Goal: Task Accomplishment & Management: Manage account settings

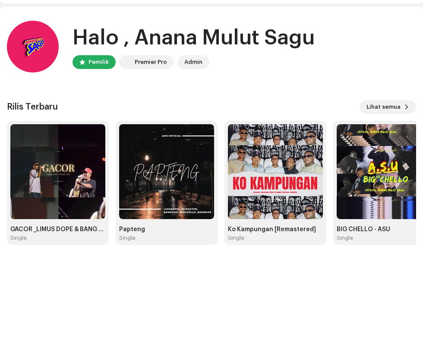
scroll to position [26, 0]
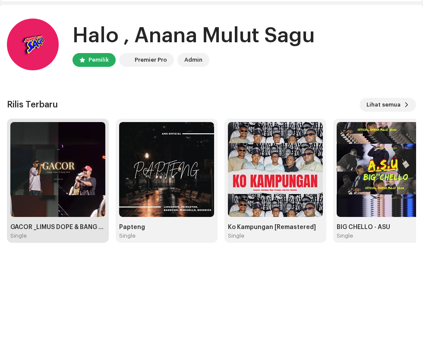
click at [81, 181] on img at bounding box center [57, 169] width 95 height 95
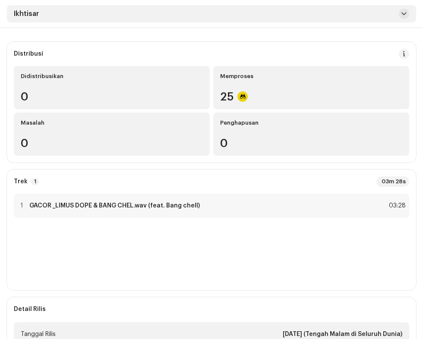
scroll to position [105, 0]
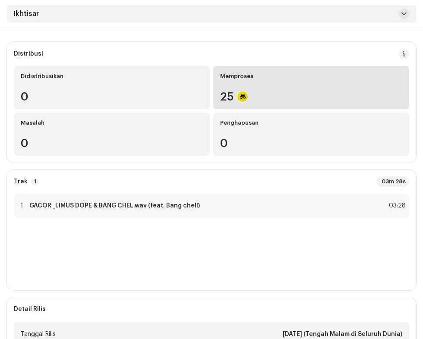
click at [299, 92] on div "25" at bounding box center [311, 96] width 182 height 11
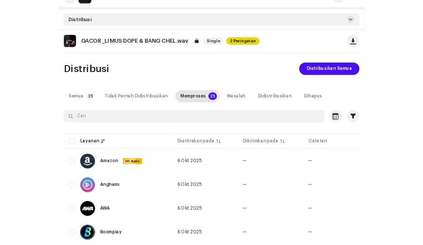
scroll to position [18, 0]
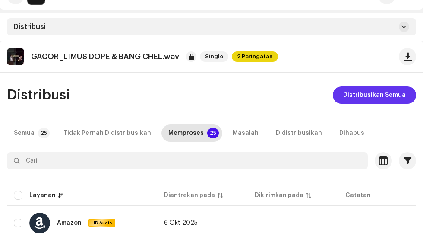
click at [378, 94] on span "Distribusikan Semua" at bounding box center [374, 94] width 63 height 17
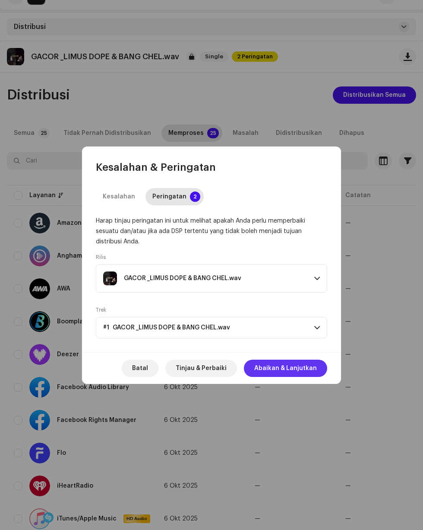
click at [304, 339] on span "Abaikan & Lanjutkan" at bounding box center [285, 367] width 63 height 17
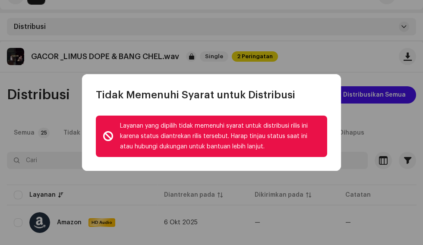
click at [285, 152] on div "Layanan yang dipilih tidak memenuhi syarat untuk distribusi rilis ini karena st…" at bounding box center [220, 136] width 200 height 31
click at [319, 101] on div "Tidak Memenuhi Syarat untuk Distribusi" at bounding box center [211, 88] width 259 height 28
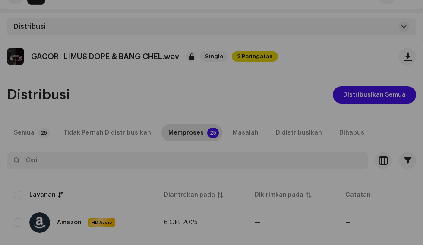
click at [257, 235] on div "Tidak Memenuhi Syarat untuk Distribusi Layanan yang dipilih tidak memenuhi syar…" at bounding box center [211, 122] width 423 height 245
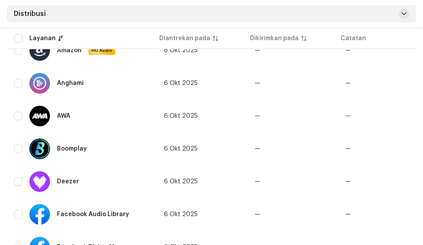
scroll to position [0, 0]
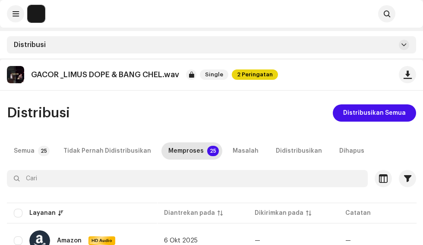
click at [245, 74] on span "2 Peringatan" at bounding box center [255, 75] width 46 height 10
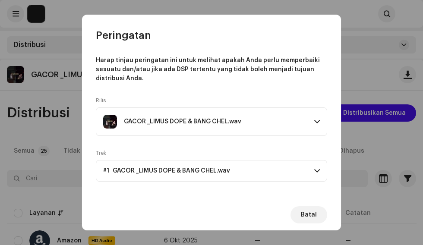
click at [249, 119] on div "GACOR _LIMUS DOPE & BANG CHEL.wav" at bounding box center [205, 122] width 204 height 14
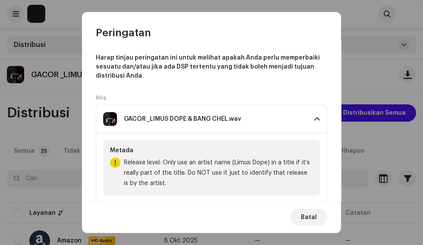
scroll to position [63, 0]
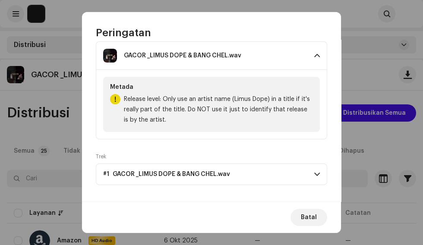
click at [251, 169] on p-accordion-header "#1 GACOR _LIMUS DOPE & BANG CHEL.wav" at bounding box center [212, 175] width 232 height 22
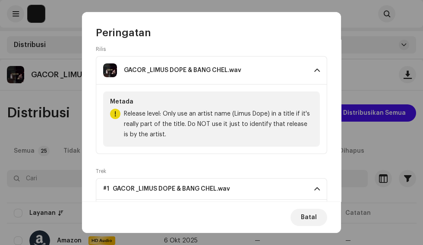
scroll to position [49, 0]
click at [257, 121] on span "Release level: Only use an artist name (Limus Dope) in a title if it's really p…" at bounding box center [218, 124] width 189 height 31
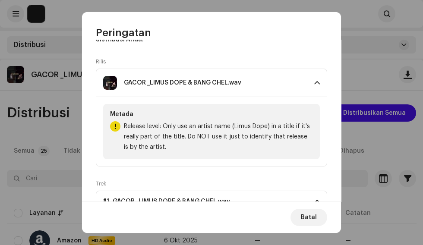
scroll to position [0, 0]
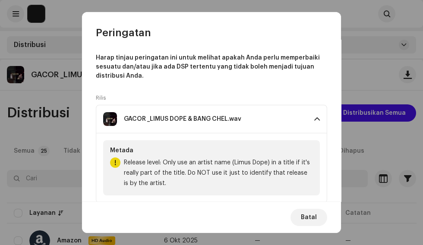
click at [286, 60] on p "Harap tinjau peringatan ini untuk melihat apakah Anda perlu memperbaiki sesuatu…" at bounding box center [212, 67] width 232 height 27
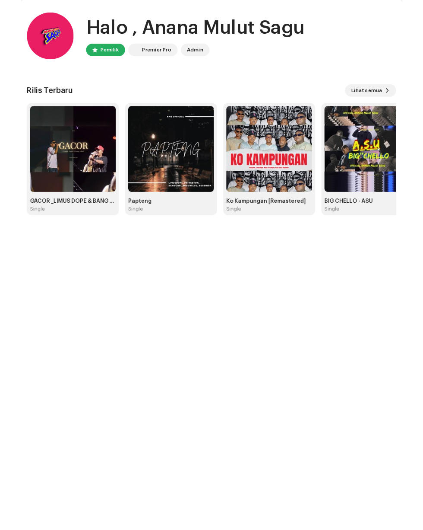
scroll to position [70, 0]
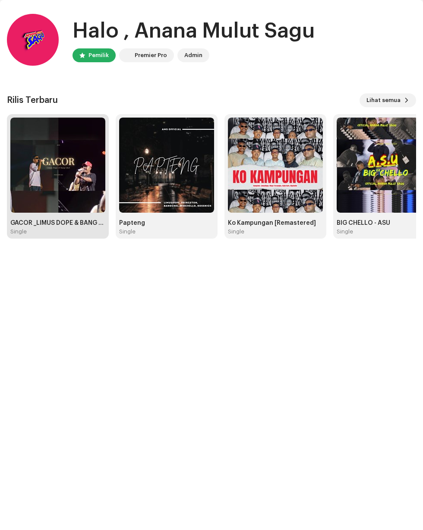
click at [49, 132] on img at bounding box center [57, 164] width 95 height 95
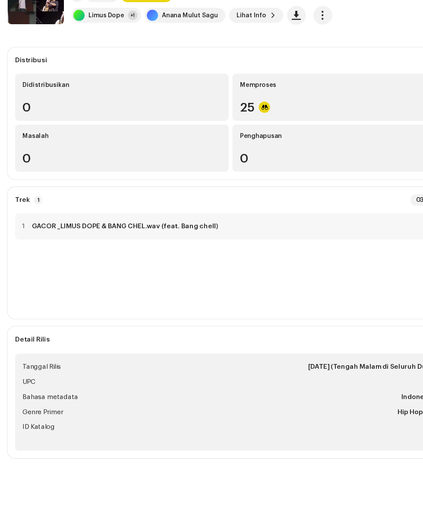
scroll to position [110, 0]
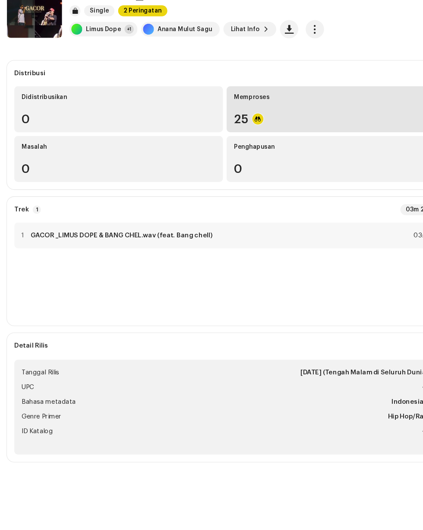
click at [266, 136] on div "25" at bounding box center [311, 141] width 182 height 11
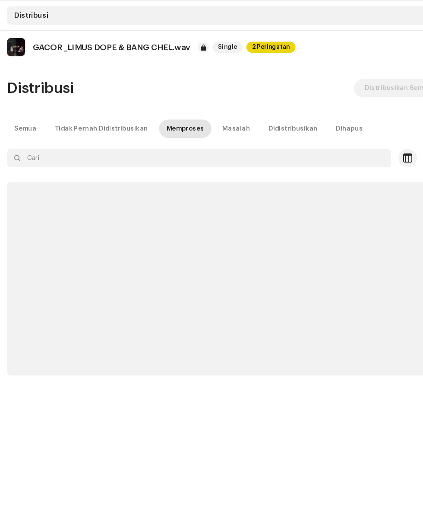
click at [247, 76] on span "2 Peringatan" at bounding box center [255, 75] width 46 height 10
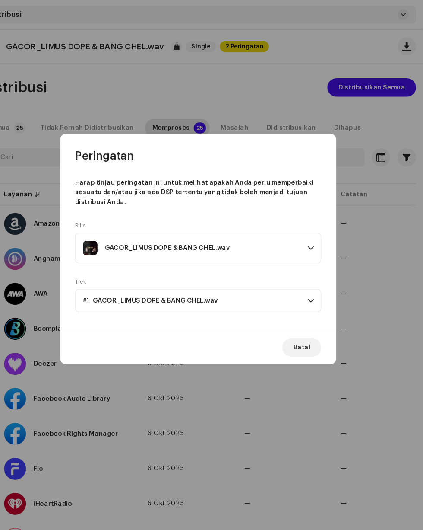
click at [249, 323] on p-accordion-header "#1 GACOR _LIMUS DOPE & BANG CHEL.wav" at bounding box center [212, 313] width 232 height 22
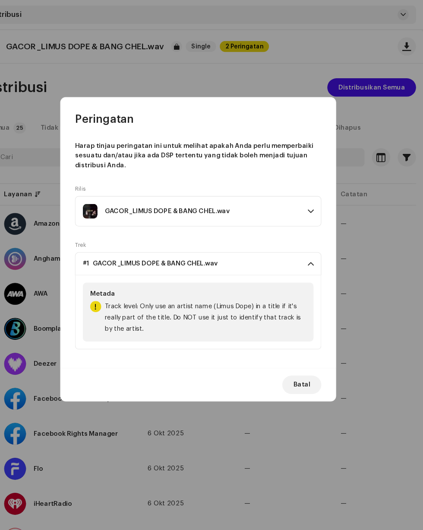
click at [237, 231] on div "GACOR _LIMUS DOPE & BANG CHEL.wav" at bounding box center [182, 229] width 117 height 7
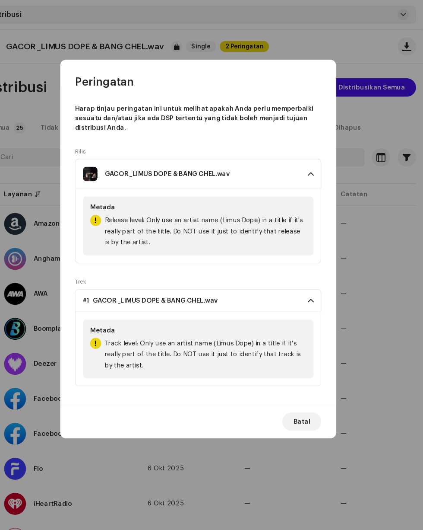
click at [264, 339] on span "Track level: Only use an artist name (Limus Dope) in a title if it's really par…" at bounding box center [218, 363] width 189 height 31
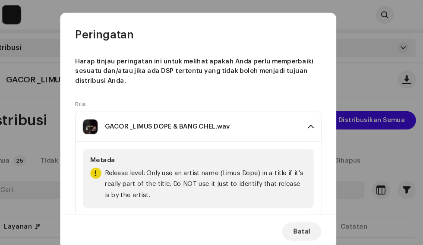
click at [317, 117] on span at bounding box center [317, 119] width 6 height 7
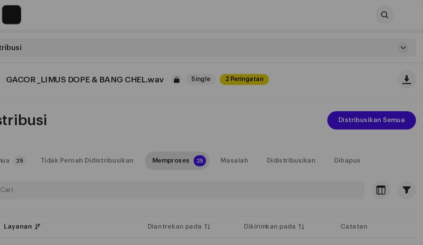
click at [390, 108] on div "Peringatan Harap tinjau peringatan ini untuk melihat apakah Anda perlu memperba…" at bounding box center [211, 122] width 423 height 245
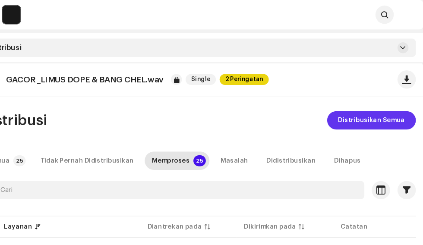
click at [388, 112] on span "Distribusikan Semua" at bounding box center [374, 113] width 63 height 17
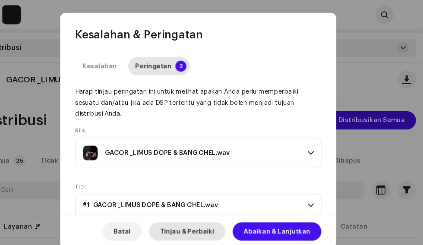
click at [213, 218] on span "Tinjau & Perbaiki" at bounding box center [201, 217] width 51 height 17
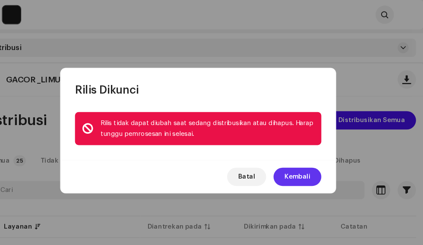
click at [300, 166] on span "Kembali" at bounding box center [305, 166] width 24 height 17
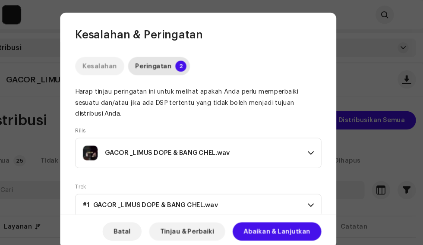
click at [121, 62] on div "Kesalahan" at bounding box center [119, 62] width 32 height 17
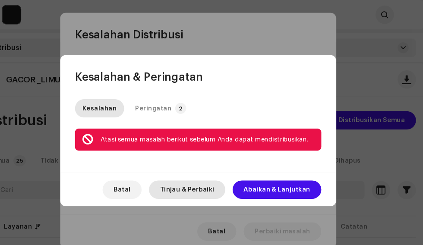
click at [210, 180] on span "Tinjau & Perbaiki" at bounding box center [201, 178] width 51 height 17
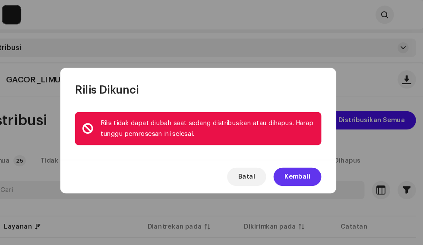
click at [303, 167] on span "Kembali" at bounding box center [305, 166] width 24 height 17
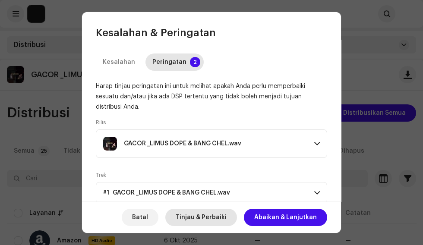
click at [218, 217] on span "Tinjau & Perbaiki" at bounding box center [201, 217] width 51 height 17
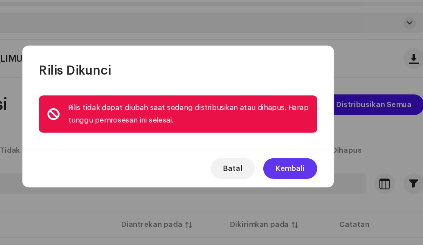
click at [309, 164] on span "Kembali" at bounding box center [305, 166] width 24 height 17
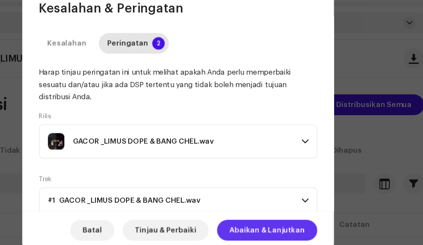
click at [294, 216] on span "Abaikan & Lanjutkan" at bounding box center [285, 217] width 63 height 17
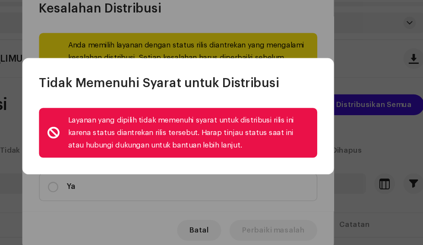
click at [297, 138] on div "Layanan yang dipilih tidak memenuhi syarat untuk distribusi rilis ini karena st…" at bounding box center [220, 136] width 200 height 31
click at [309, 155] on div "Layanan yang dipilih tidak memenuhi syarat untuk distribusi rilis ini karena st…" at bounding box center [212, 136] width 232 height 41
click at [310, 166] on div "Layanan yang dipilih tidak memenuhi syarat untuk distribusi rilis ini karena st…" at bounding box center [211, 136] width 259 height 69
click at [330, 82] on div "Tidak Memenuhi Syarat untuk Distribusi" at bounding box center [211, 88] width 259 height 28
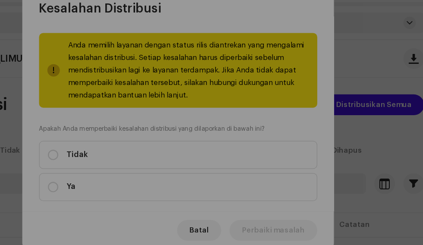
click at [116, 188] on div "Tidak Memenuhi Syarat untuk Distribusi Layanan yang dipilih tidak memenuhi syar…" at bounding box center [211, 122] width 423 height 245
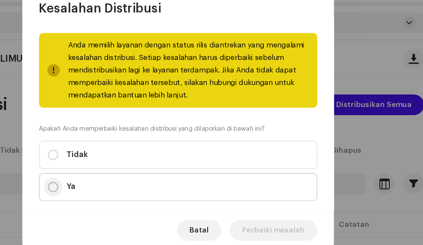
click at [109, 181] on input "Ya" at bounding box center [107, 182] width 9 height 9
radio input "true"
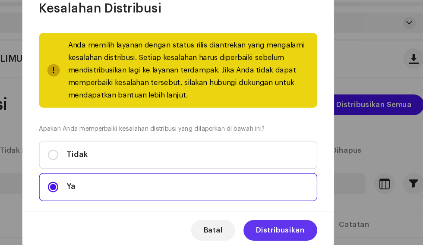
click at [296, 215] on span "Distribusikan" at bounding box center [296, 217] width 41 height 17
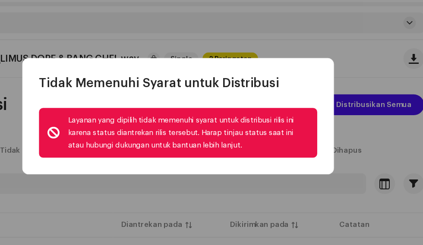
click at [326, 88] on div "Tidak Memenuhi Syarat untuk Distribusi" at bounding box center [211, 88] width 259 height 28
click at [304, 134] on div "Layanan yang dipilih tidak memenuhi syarat untuk distribusi rilis ini karena st…" at bounding box center [220, 136] width 200 height 31
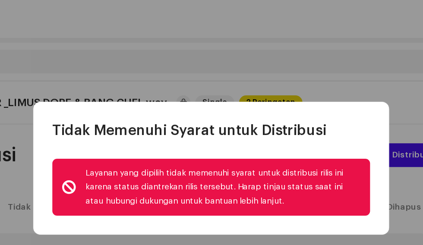
click at [332, 77] on div "Tidak Memenuhi Syarat untuk Distribusi" at bounding box center [211, 88] width 259 height 28
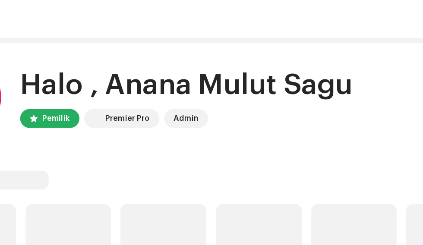
scroll to position [70, 0]
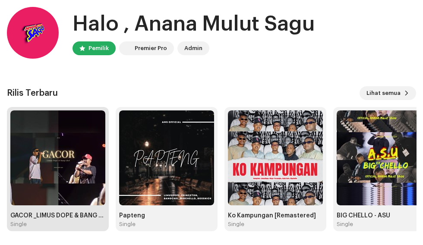
click at [61, 120] on img at bounding box center [57, 158] width 95 height 95
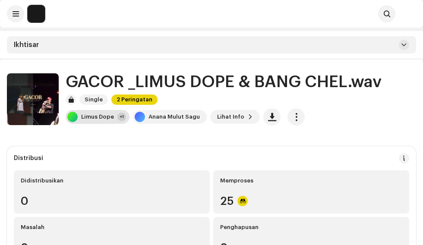
click at [105, 117] on div "Limus Dope" at bounding box center [97, 117] width 33 height 7
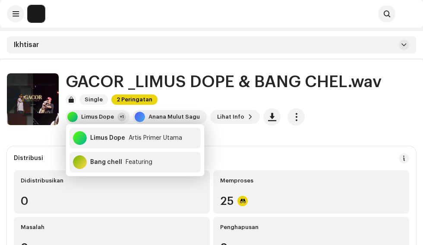
click at [51, 147] on div "Distribusi Didistribusikan 0 Memproses 25 Masalah 0 Penghapusan 0" at bounding box center [211, 206] width 409 height 121
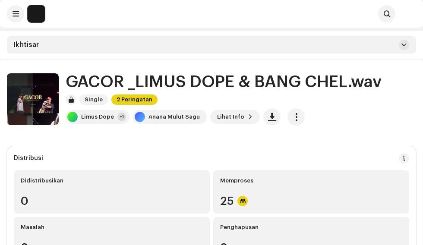
click at [134, 99] on span "2 Peringatan" at bounding box center [134, 100] width 46 height 10
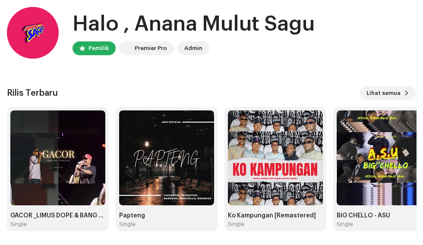
scroll to position [39, 0]
